Goal: Information Seeking & Learning: Learn about a topic

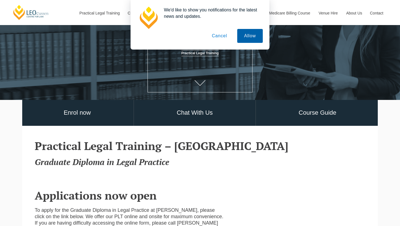
click at [242, 33] on button "Allow" at bounding box center [250, 36] width 26 height 14
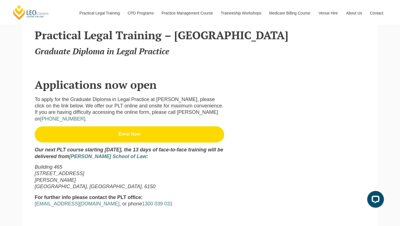
scroll to position [165, 0]
